Goal: Task Accomplishment & Management: Manage account settings

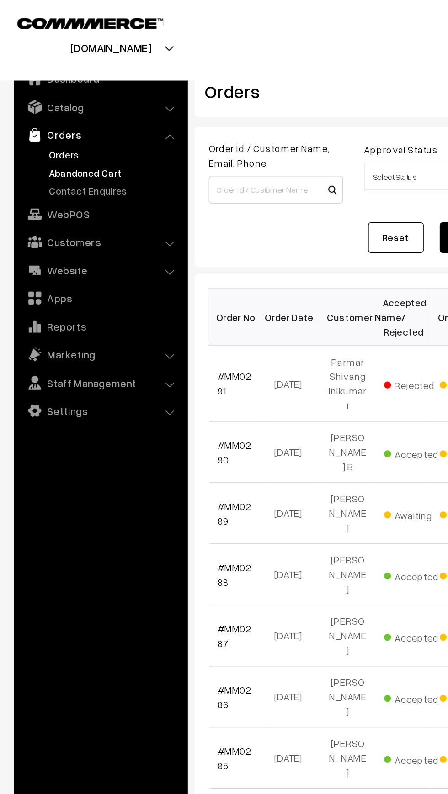
click at [39, 111] on link "Abandoned Cart" at bounding box center [75, 114] width 90 height 10
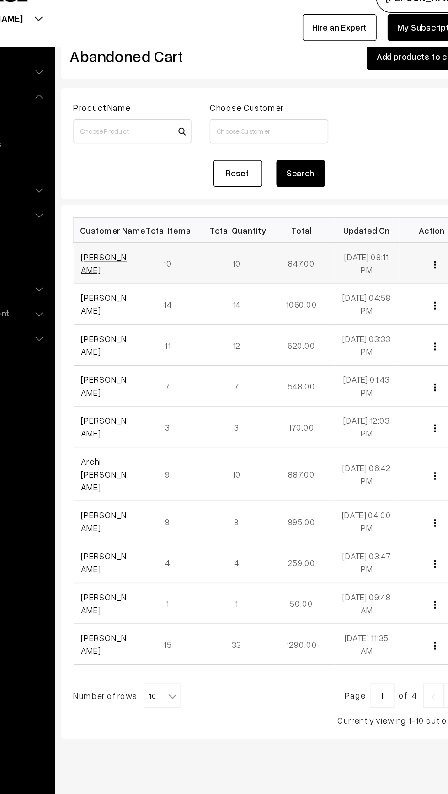
click at [158, 216] on link "Wahid Khan" at bounding box center [160, 214] width 34 height 17
